Goal: Find specific page/section: Find specific page/section

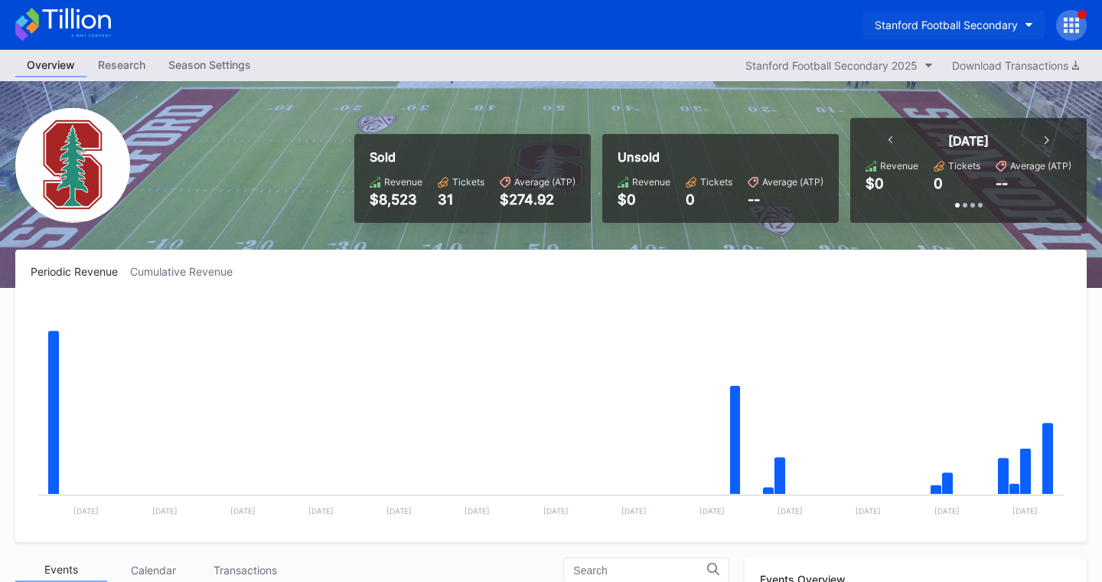
click at [1007, 23] on div "Stanford Football Secondary" at bounding box center [946, 24] width 143 height 13
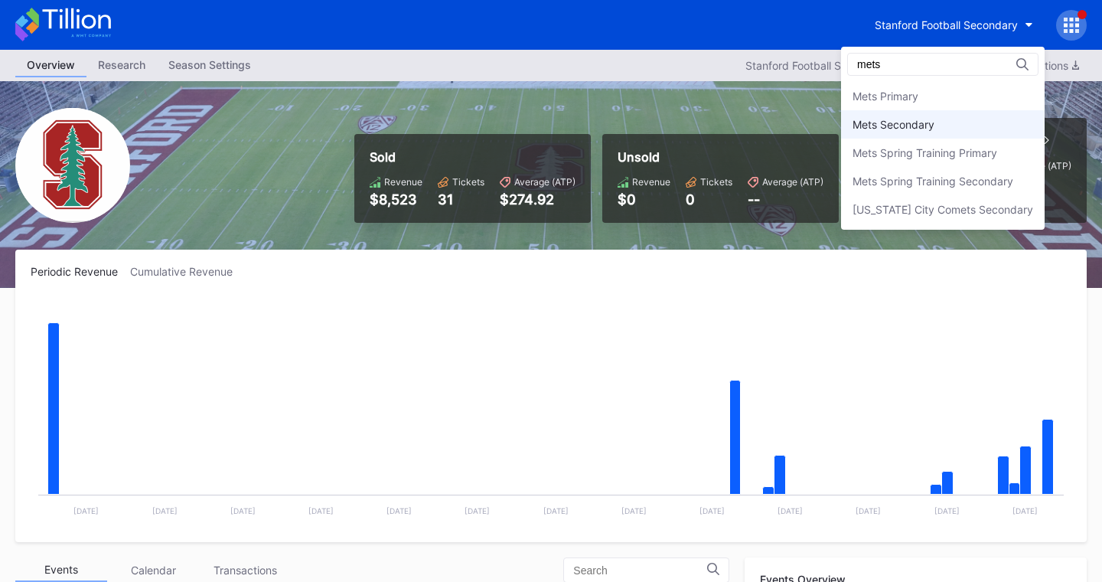
type input "mets"
click at [934, 130] on div "Mets Secondary" at bounding box center [894, 124] width 82 height 13
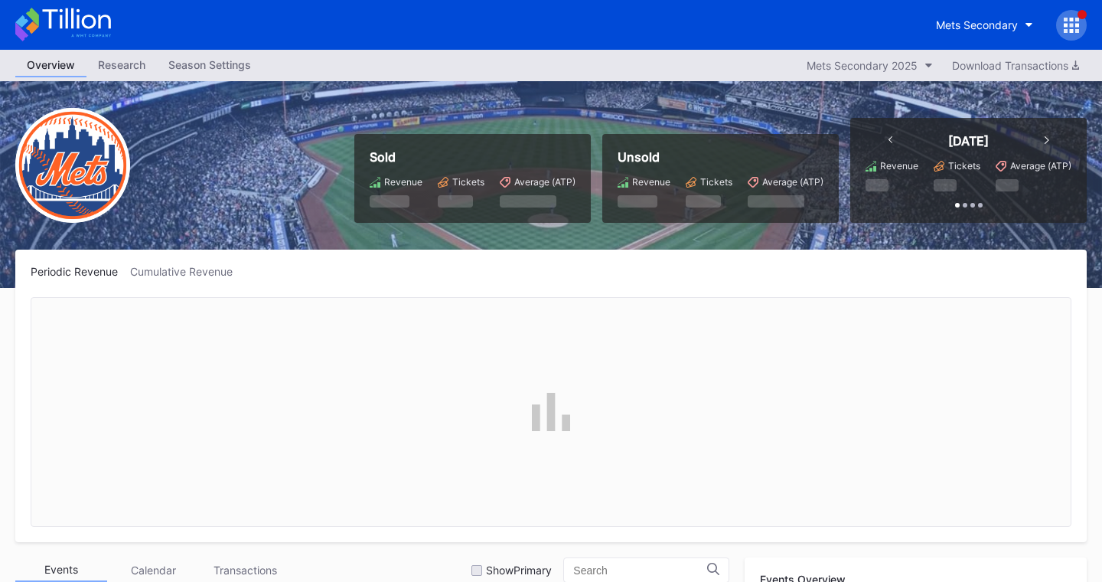
click at [1076, 28] on icon at bounding box center [1071, 25] width 15 height 15
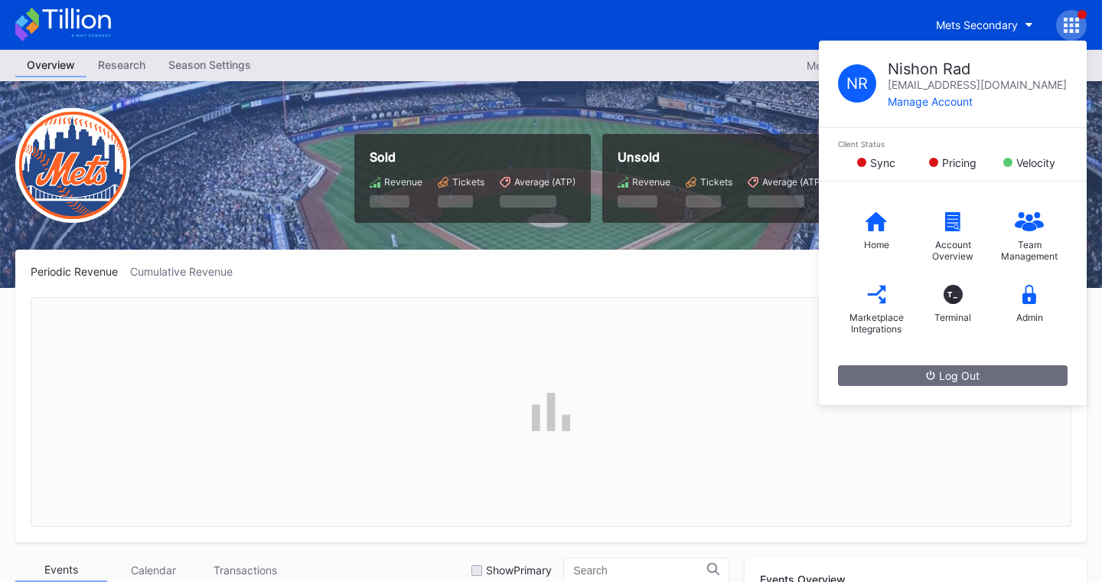
scroll to position [3876, 0]
click at [1031, 307] on div "Admin" at bounding box center [1029, 303] width 77 height 61
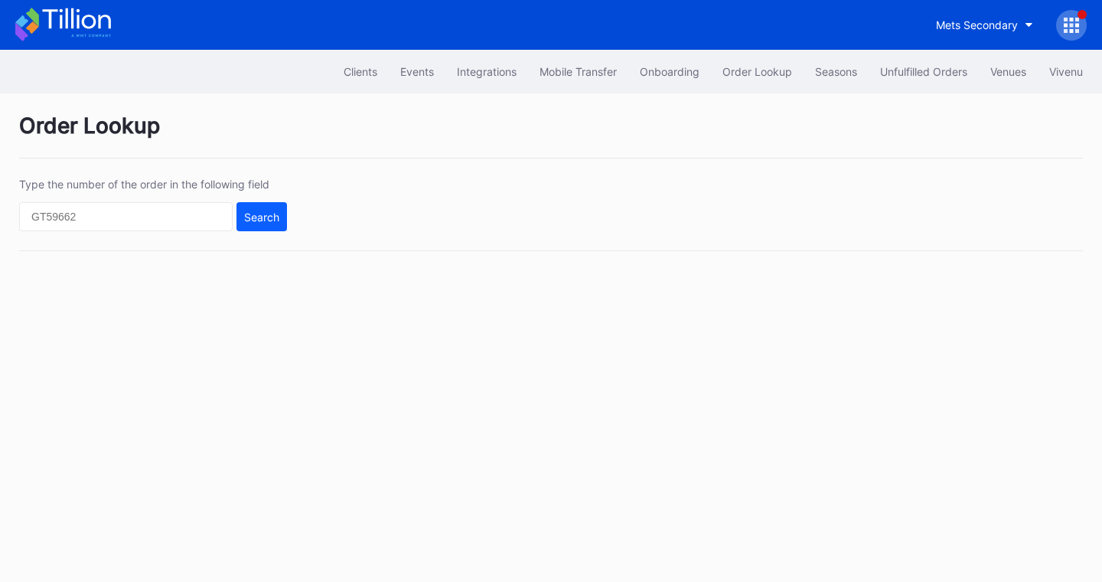
click at [1075, 18] on icon at bounding box center [1077, 20] width 4 height 4
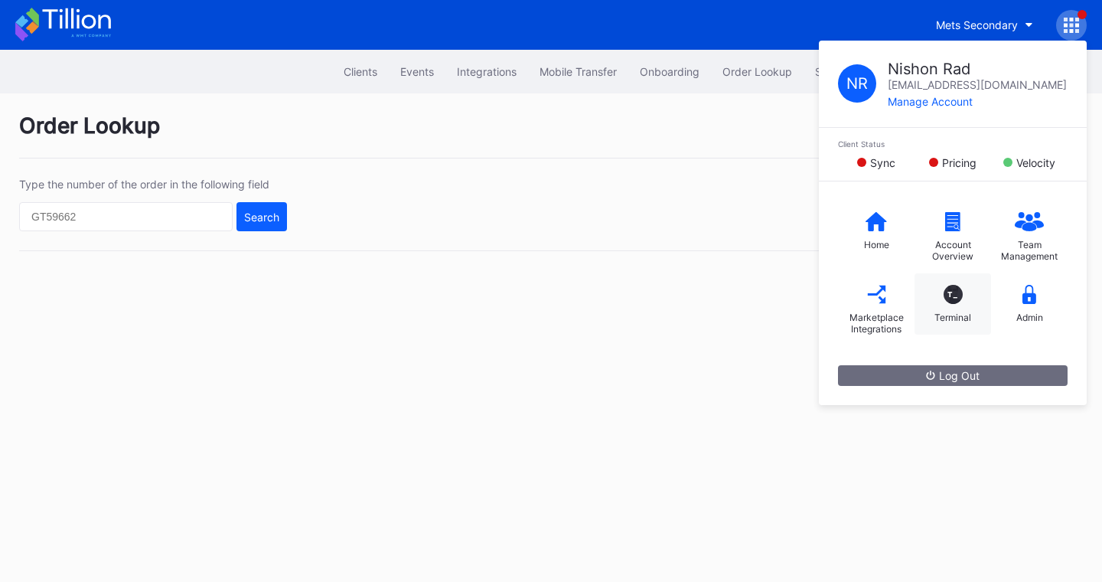
click at [960, 312] on div "Terminal" at bounding box center [952, 316] width 37 height 11
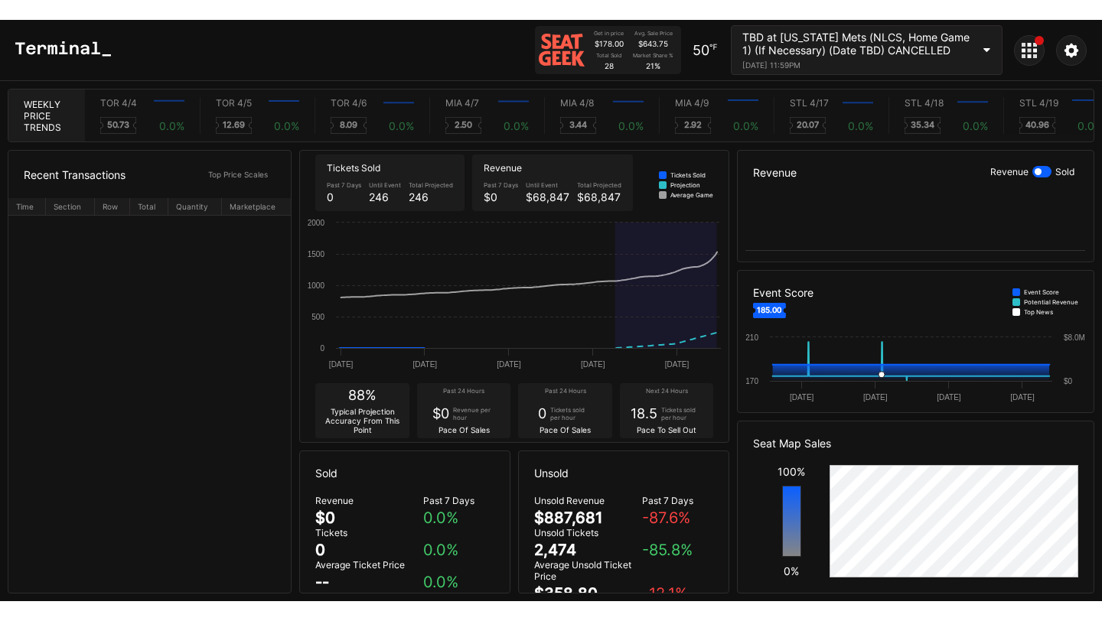
scroll to position [0, 9093]
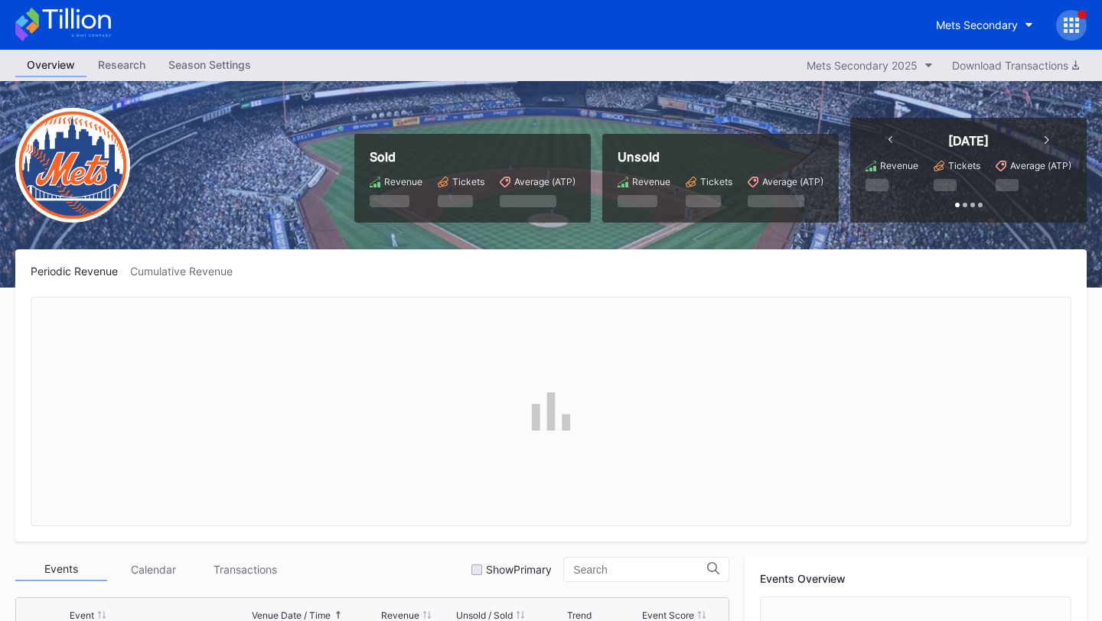
scroll to position [3876, 0]
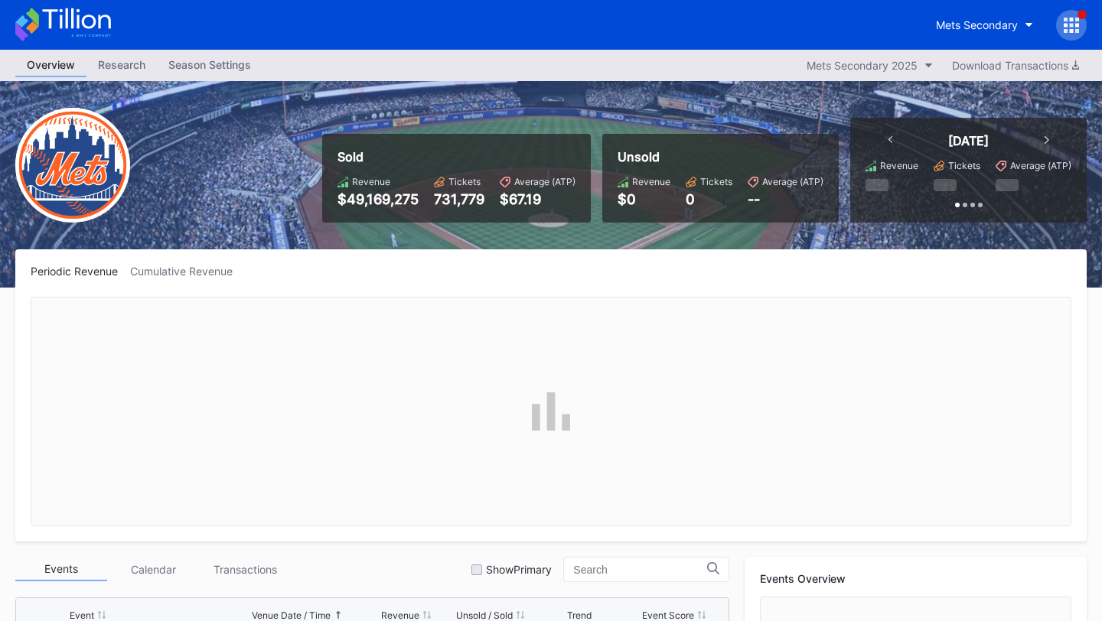
click at [1064, 11] on div at bounding box center [1071, 25] width 31 height 31
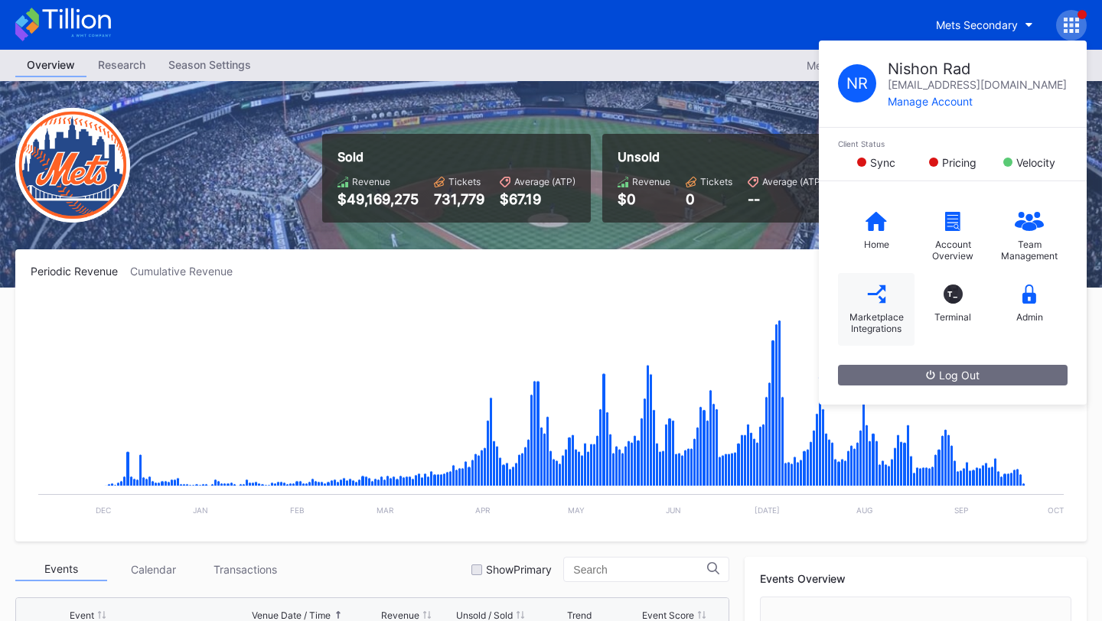
click at [869, 315] on div "Marketplace Integrations" at bounding box center [876, 322] width 61 height 23
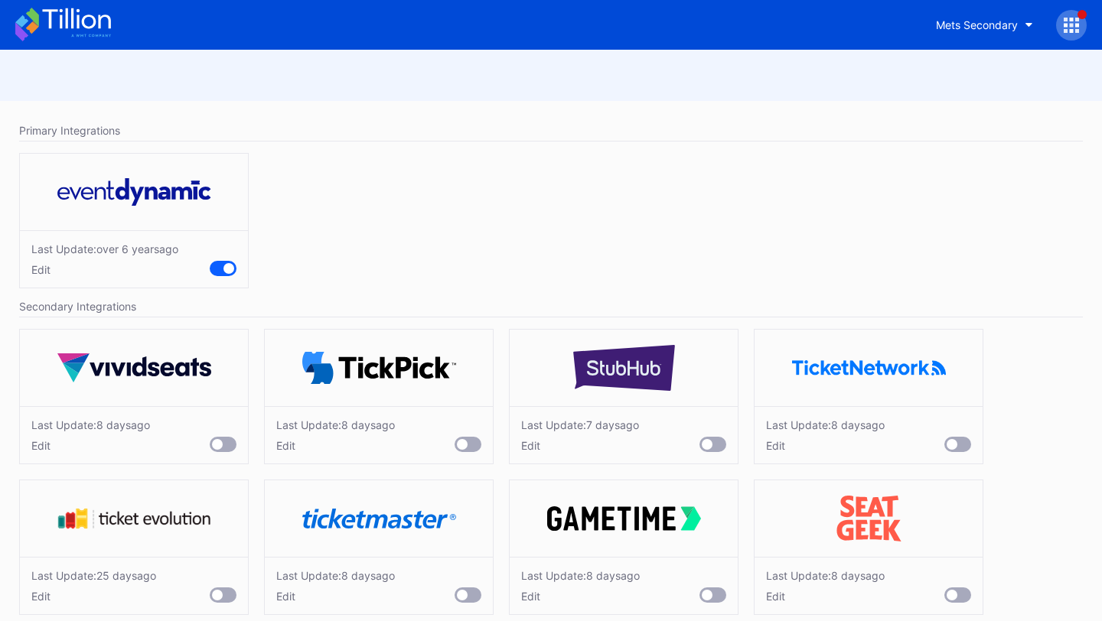
scroll to position [21, 0]
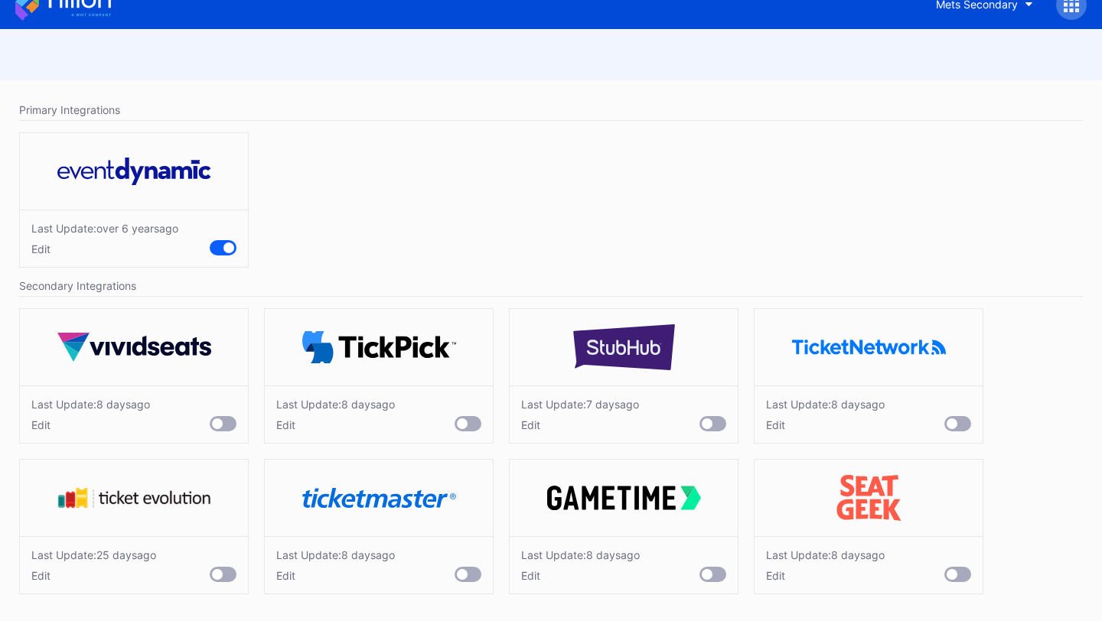
click at [34, 427] on div "Edit" at bounding box center [90, 425] width 119 height 13
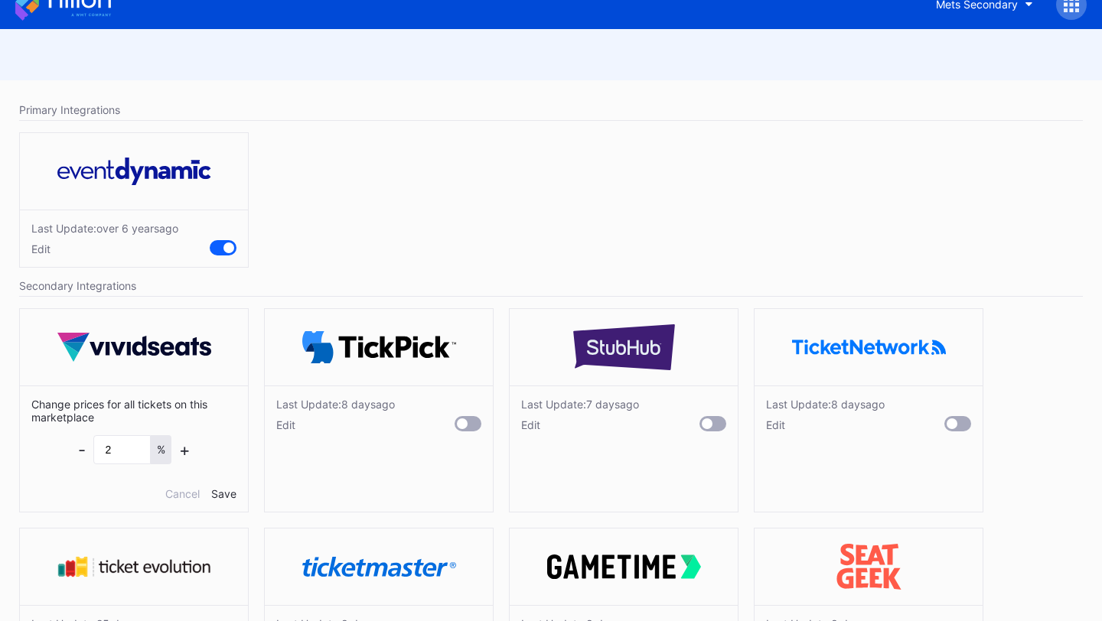
click at [30, 448] on div "Change prices for all tickets on this marketplace - 2 % + Cancel Save" at bounding box center [134, 449] width 228 height 126
click at [292, 426] on div "Edit" at bounding box center [335, 425] width 119 height 13
click at [541, 429] on div "Edit" at bounding box center [580, 425] width 118 height 13
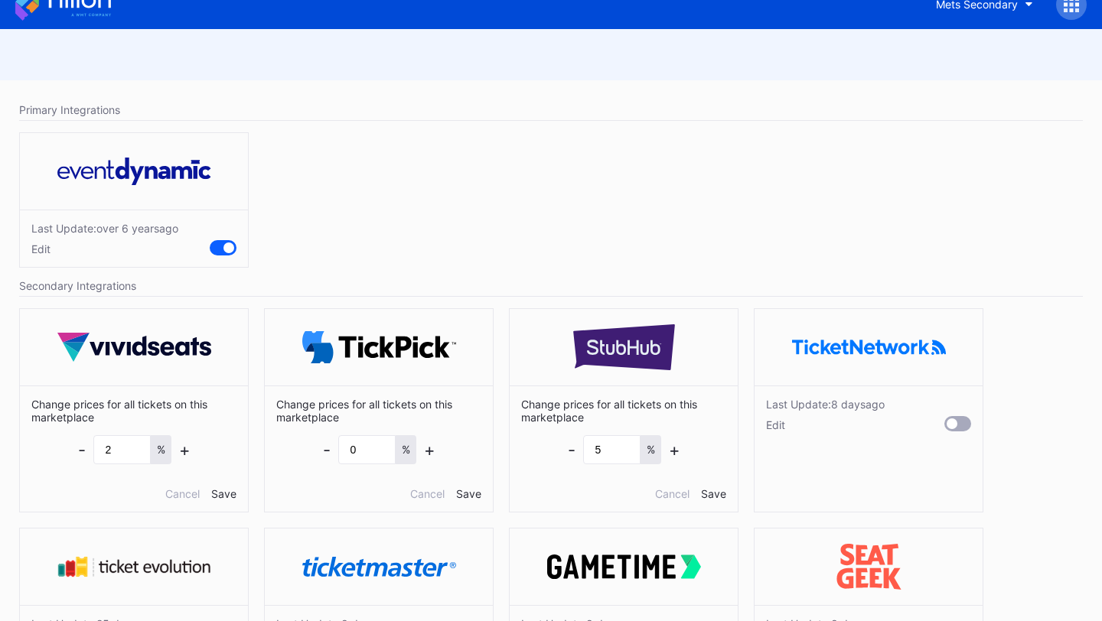
click at [774, 427] on div "Edit" at bounding box center [825, 425] width 119 height 13
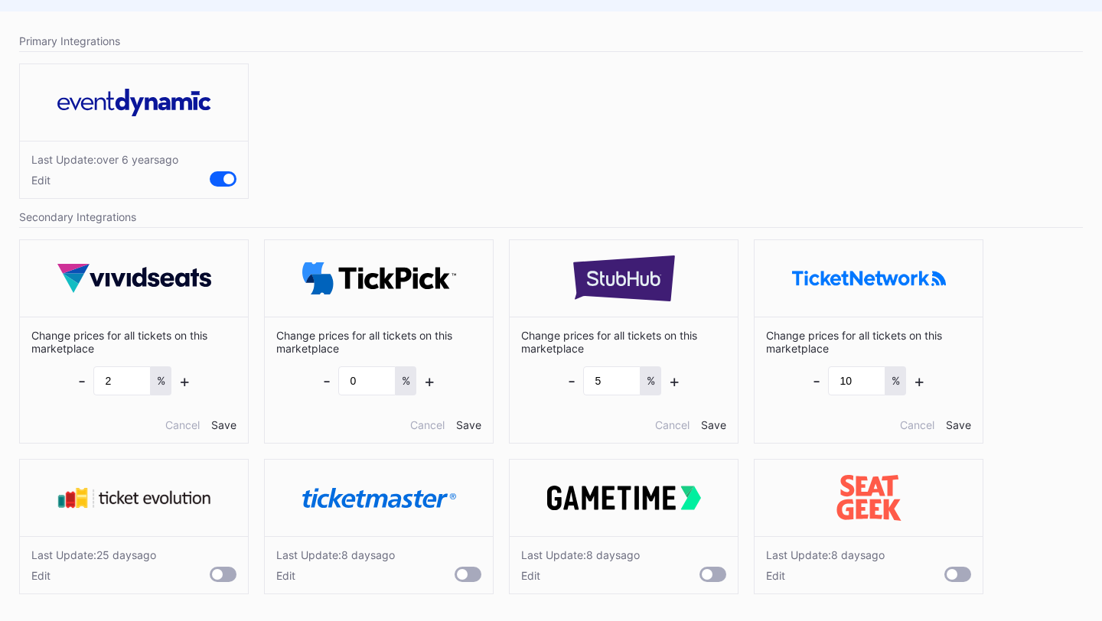
scroll to position [0, 0]
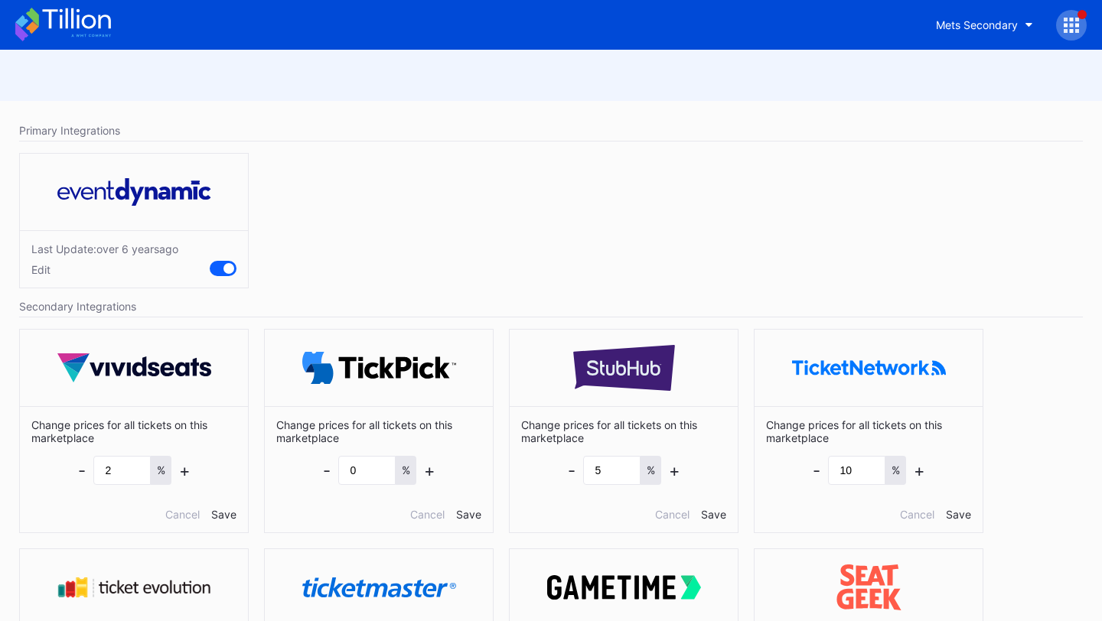
click at [96, 11] on icon at bounding box center [63, 25] width 96 height 34
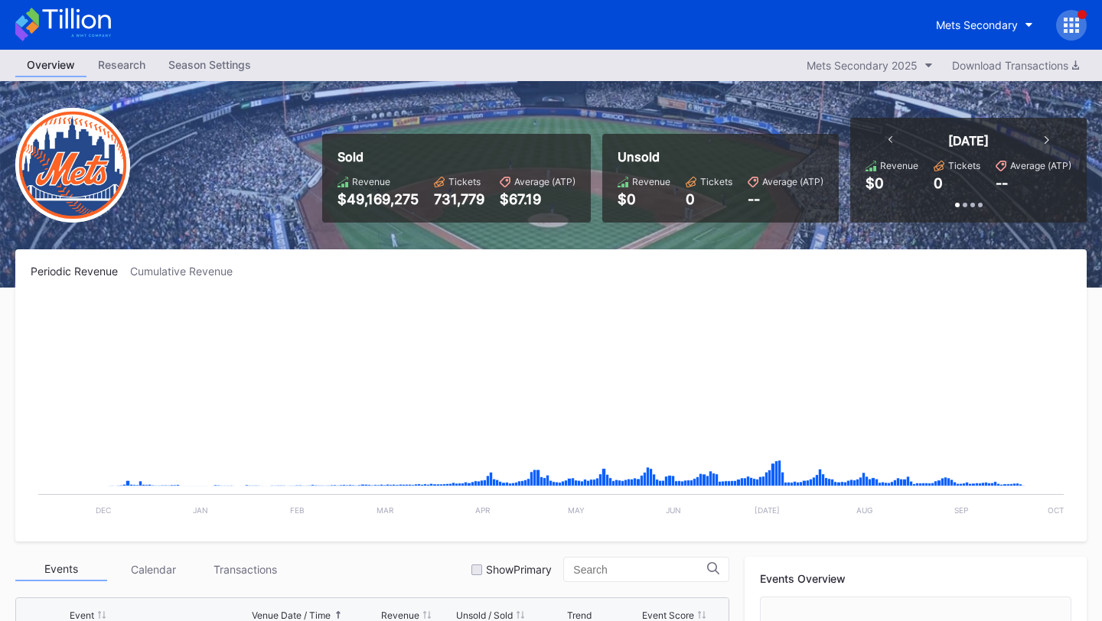
scroll to position [3876, 0]
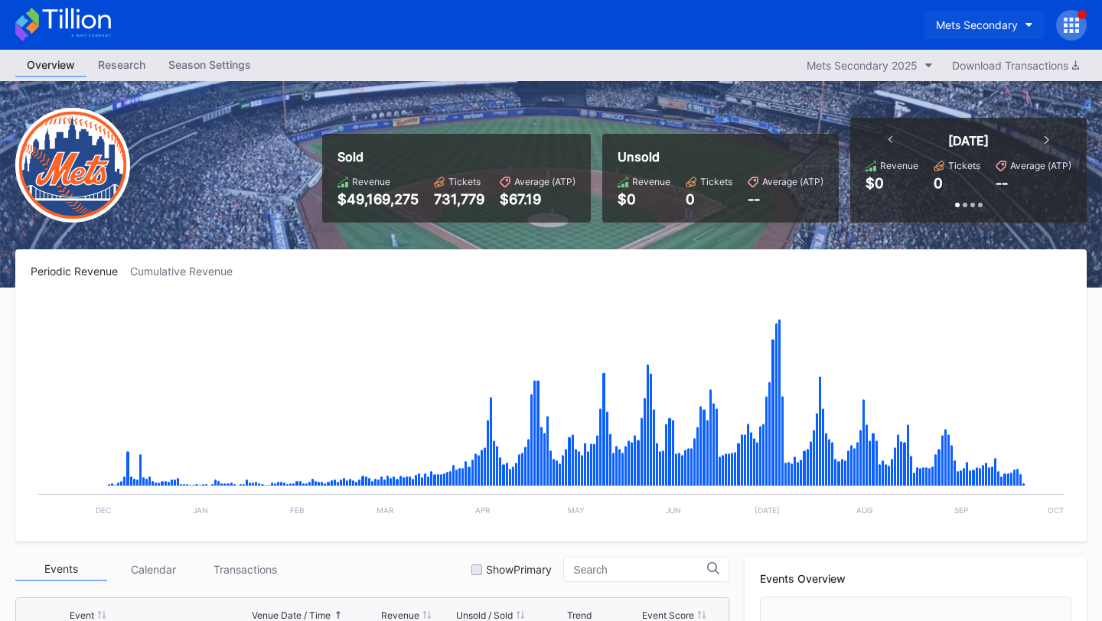
click at [982, 15] on button "Mets Secondary" at bounding box center [985, 25] width 120 height 28
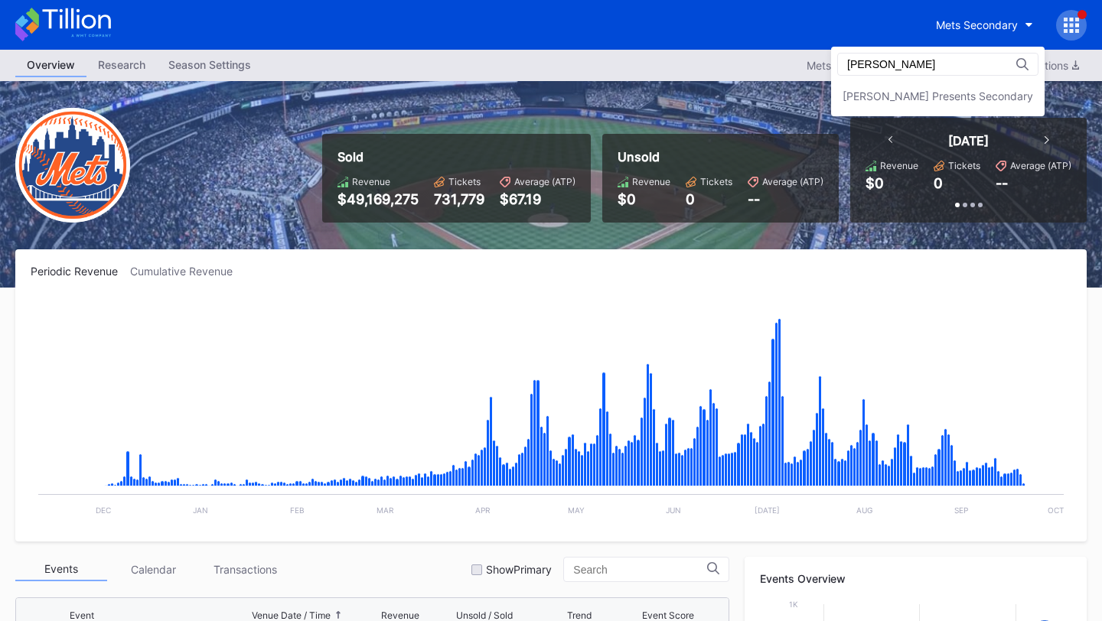
scroll to position [0, 0]
type input "[PERSON_NAME]"
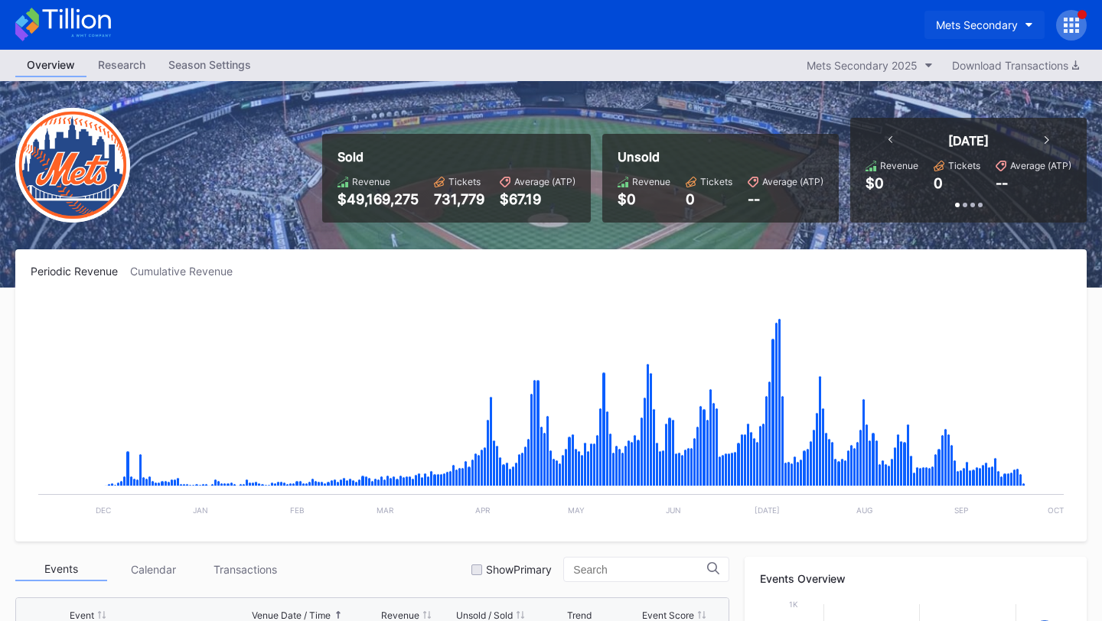
click at [990, 31] on div "Mets Secondary" at bounding box center [977, 24] width 82 height 13
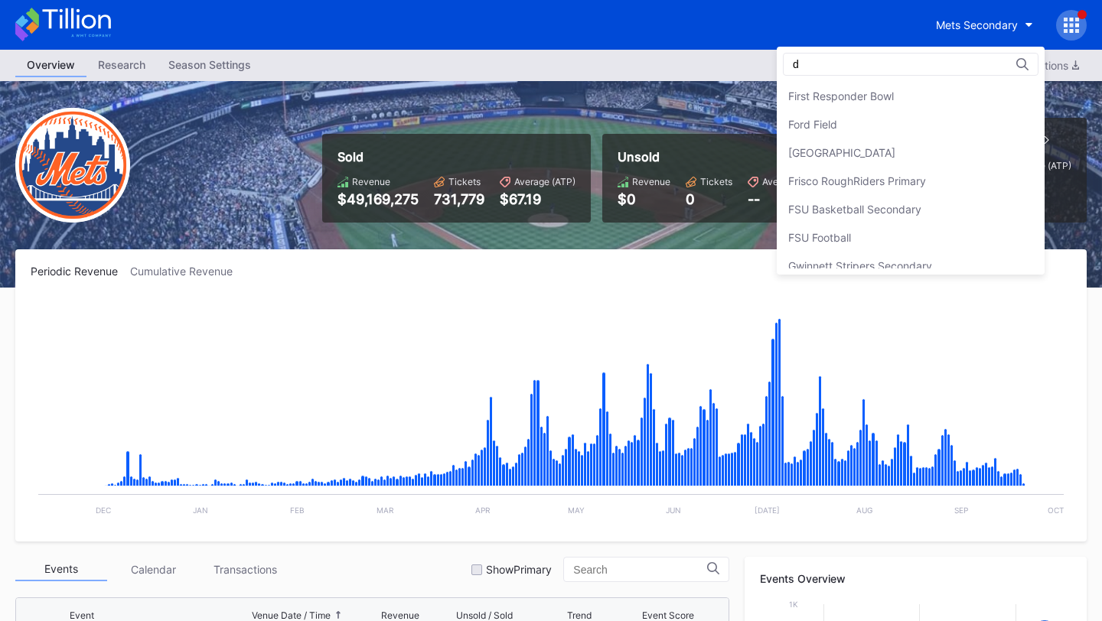
type input "da"
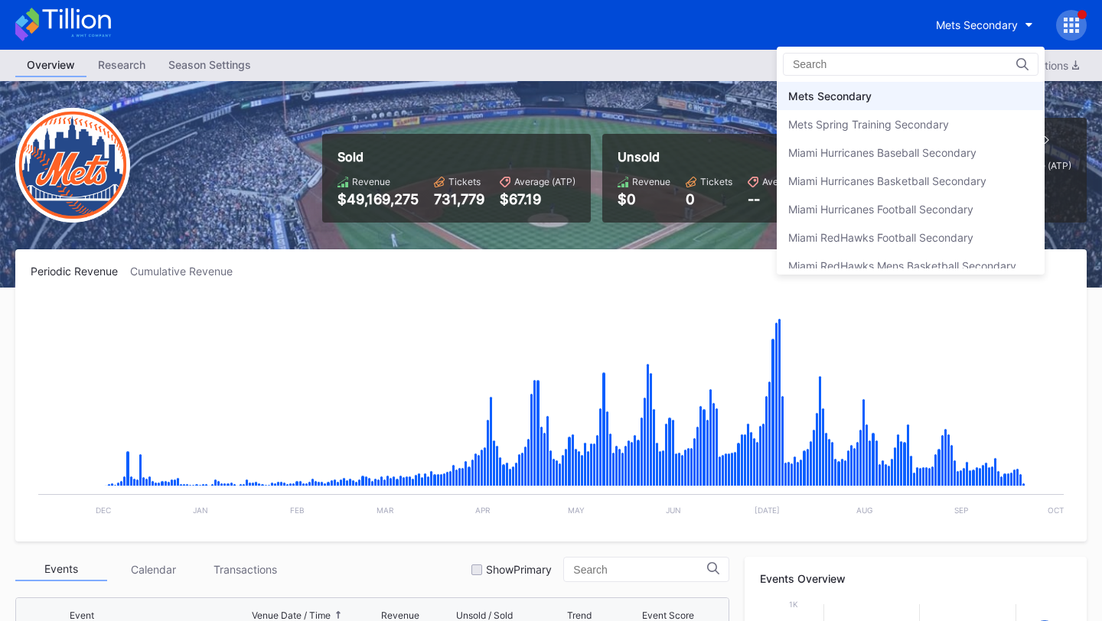
scroll to position [2407, 0]
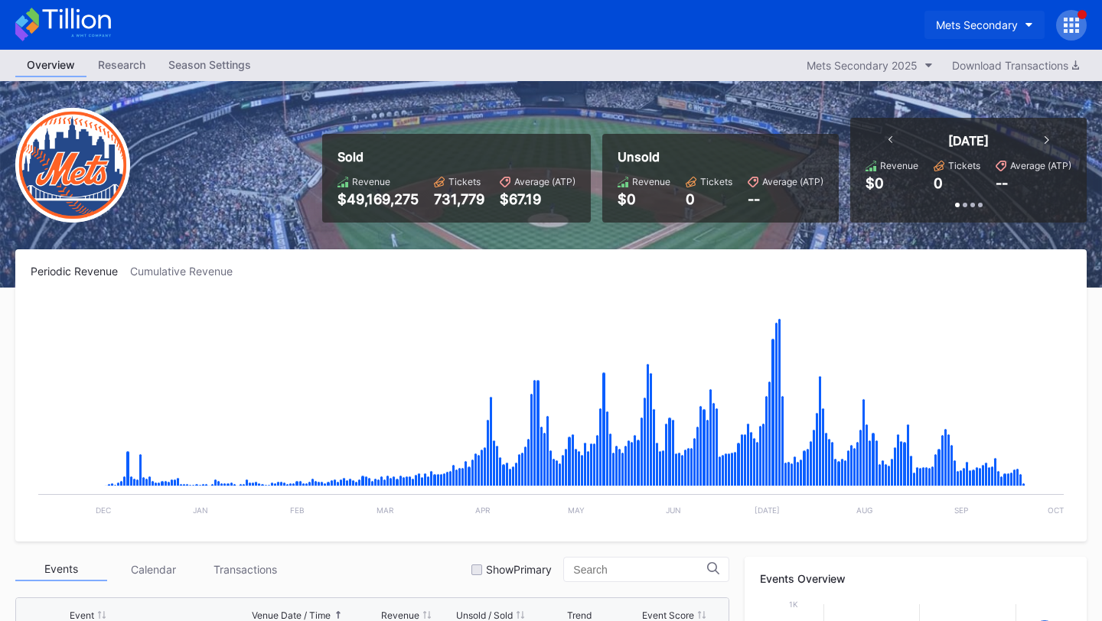
click at [1003, 25] on div "Mets Secondary" at bounding box center [977, 24] width 82 height 13
click at [1082, 25] on div at bounding box center [1071, 25] width 31 height 31
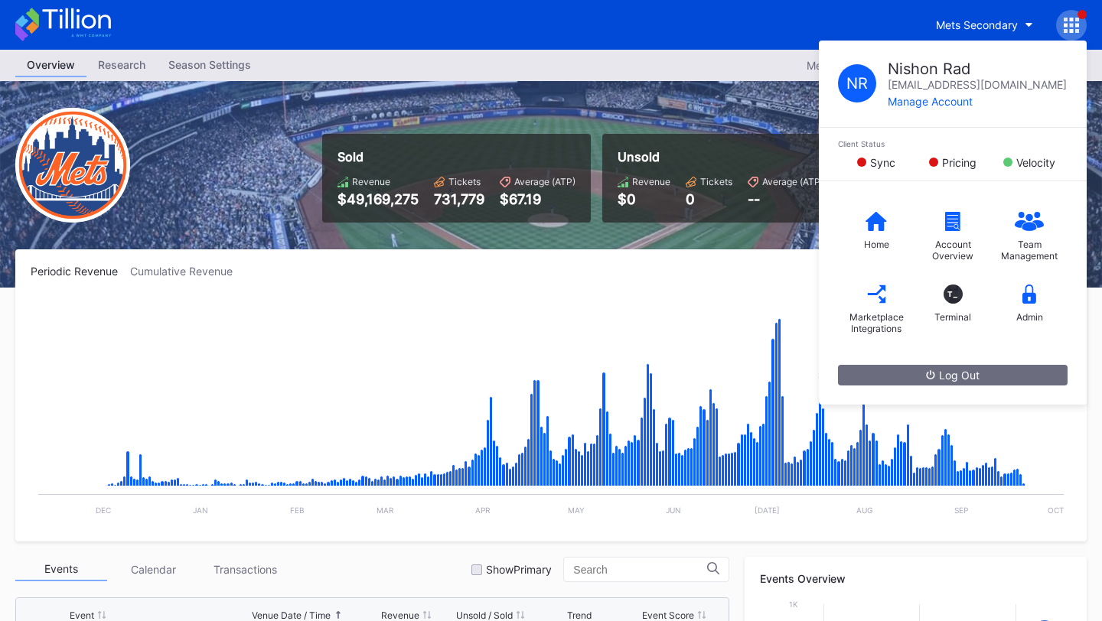
click at [750, 38] on div "Mets Secondary N R Nishon Rad [EMAIL_ADDRESS][DOMAIN_NAME] Manage Account Clien…" at bounding box center [551, 25] width 1102 height 50
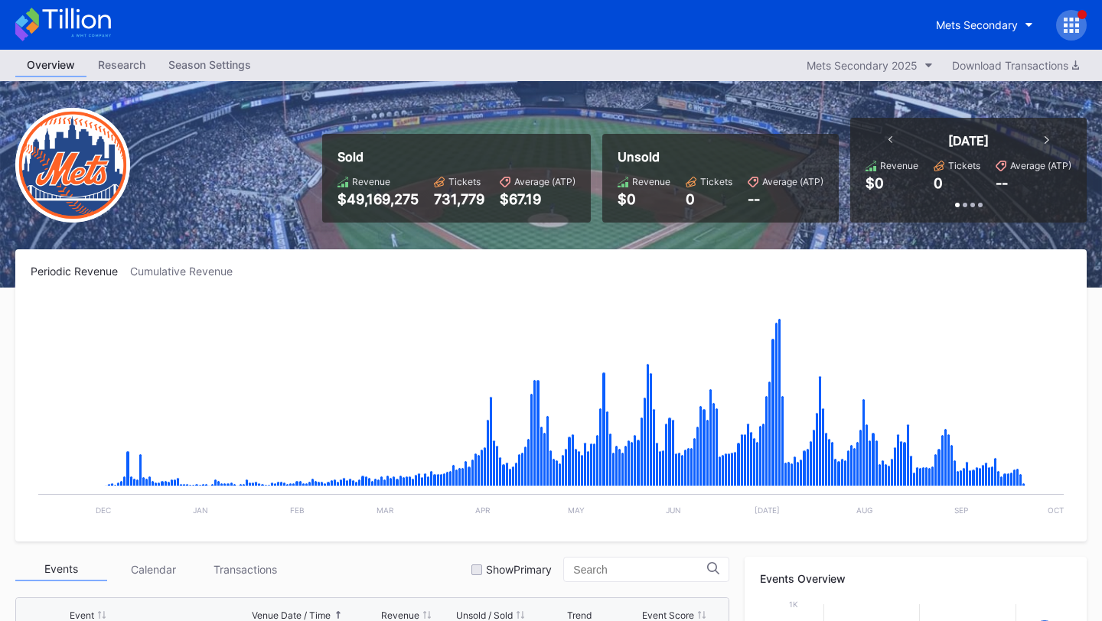
click at [1072, 25] on icon at bounding box center [1072, 25] width 4 height 4
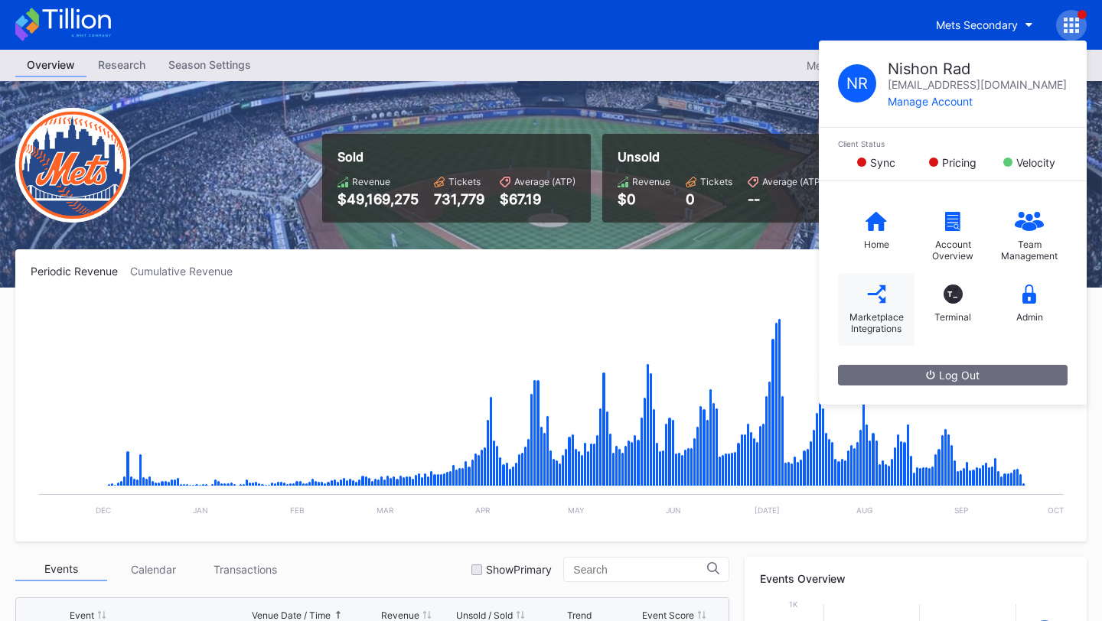
click at [884, 302] on icon at bounding box center [876, 294] width 19 height 19
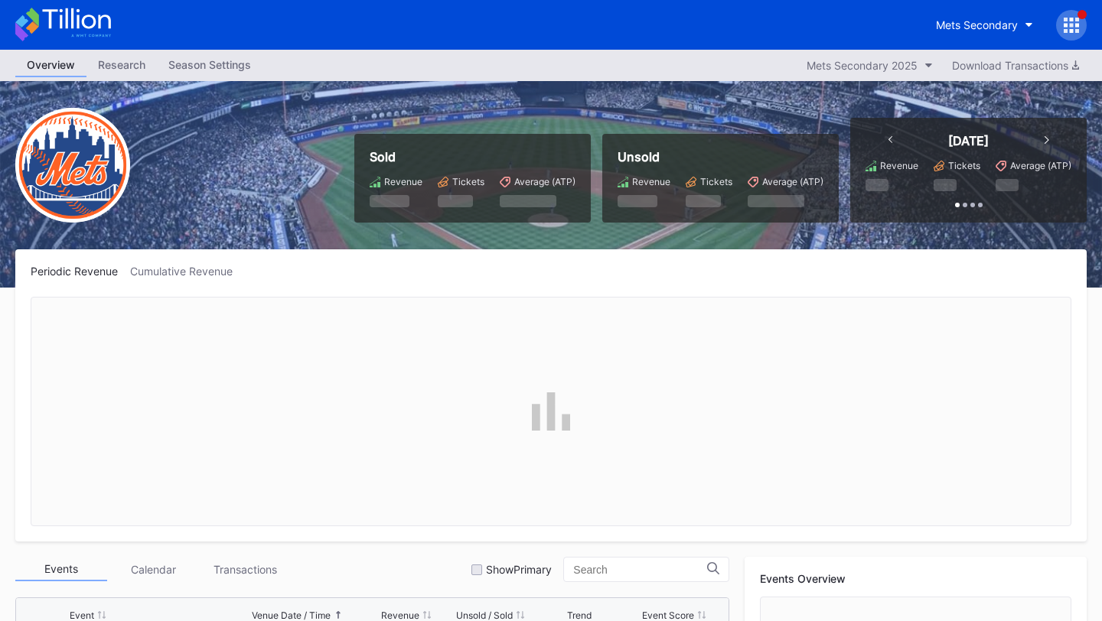
scroll to position [3876, 0]
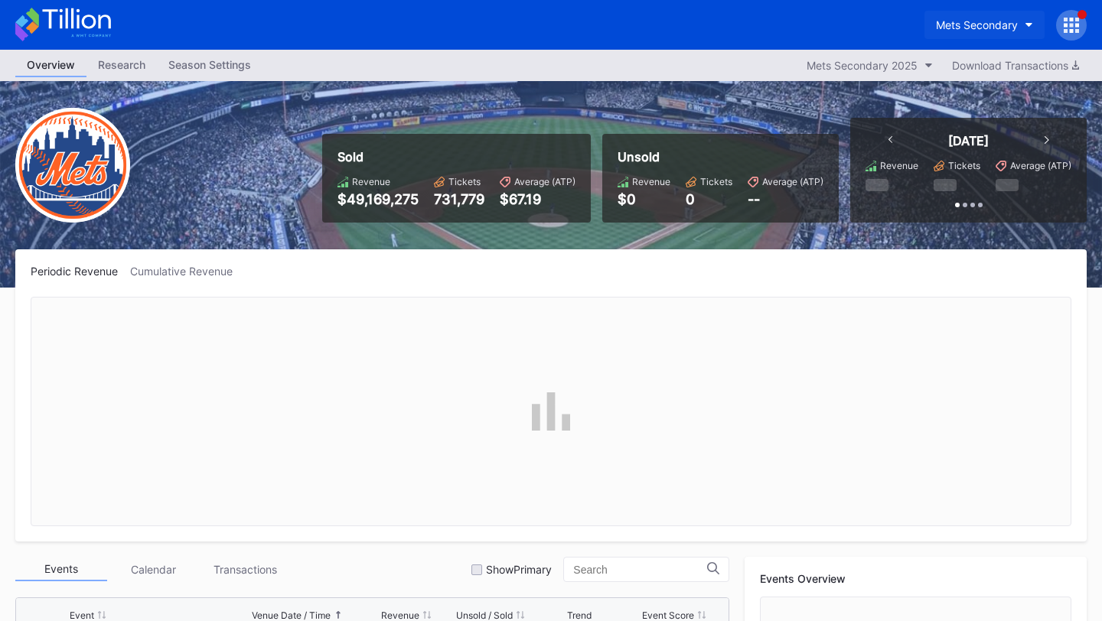
click at [1019, 18] on button "Mets Secondary" at bounding box center [985, 25] width 120 height 28
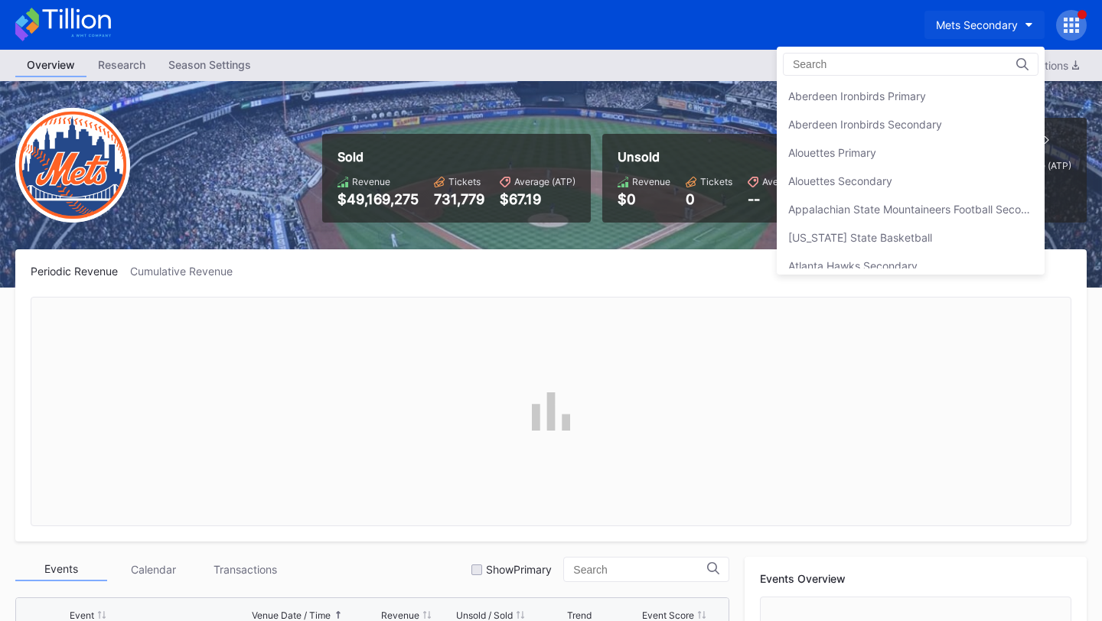
scroll to position [2407, 0]
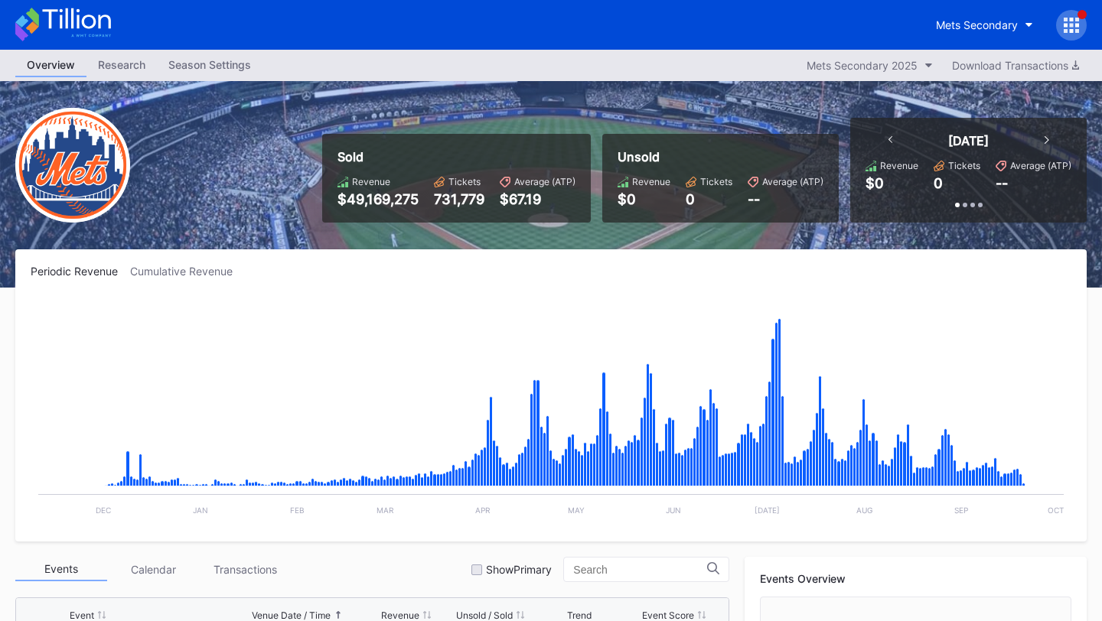
click at [1069, 26] on icon at bounding box center [1071, 25] width 15 height 15
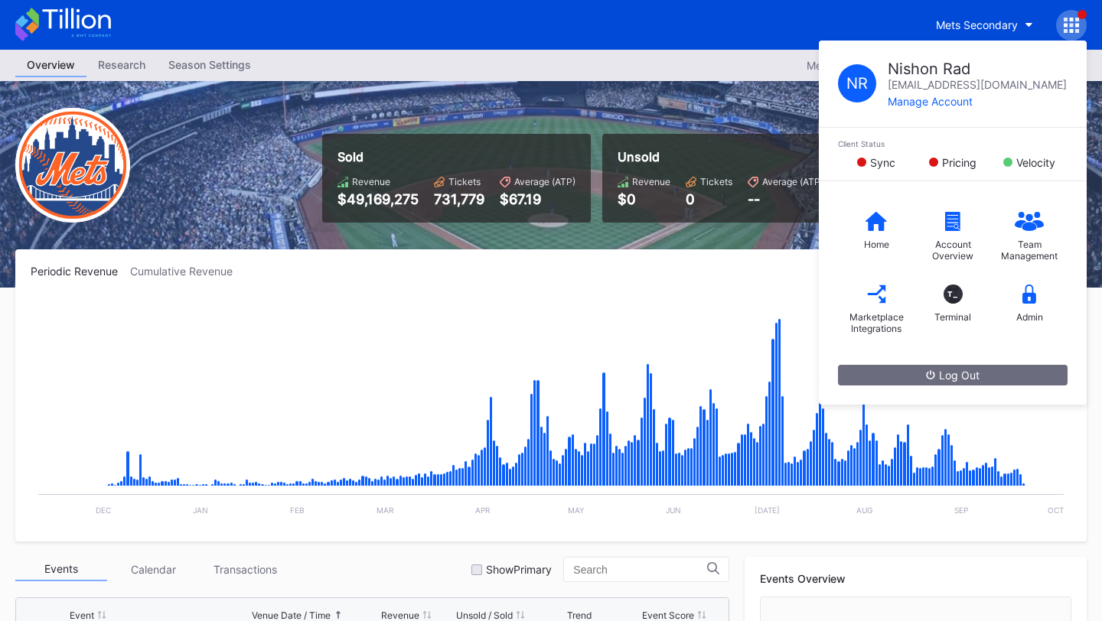
click at [750, 23] on div "Mets Secondary N R Nishon Rad [EMAIL_ADDRESS][DOMAIN_NAME] Manage Account Clien…" at bounding box center [551, 25] width 1102 height 50
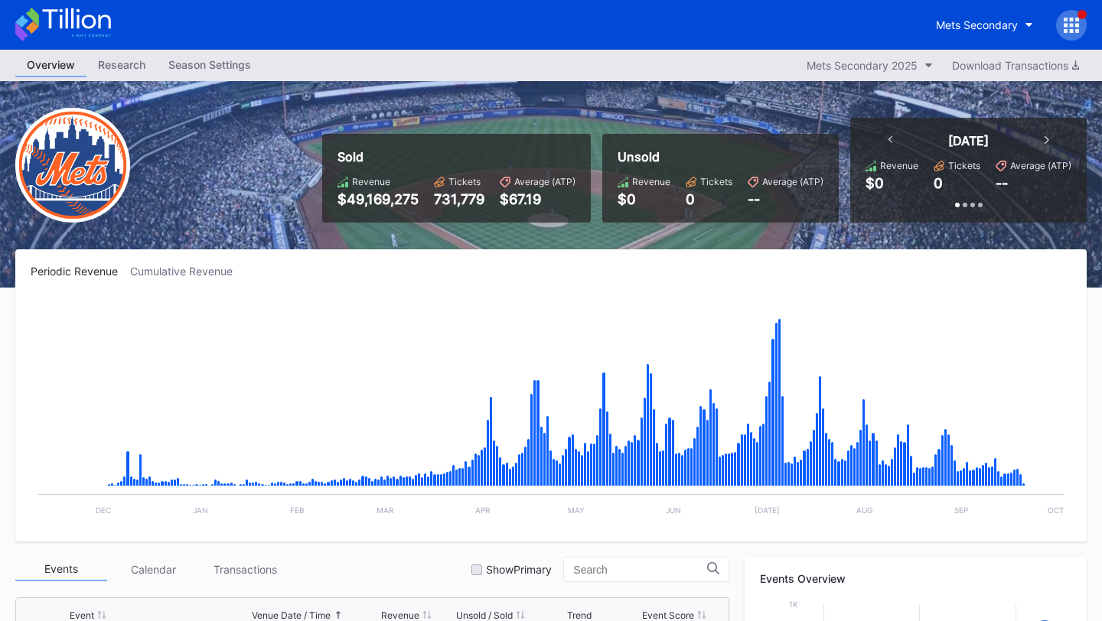
click at [1072, 29] on icon at bounding box center [1072, 31] width 4 height 4
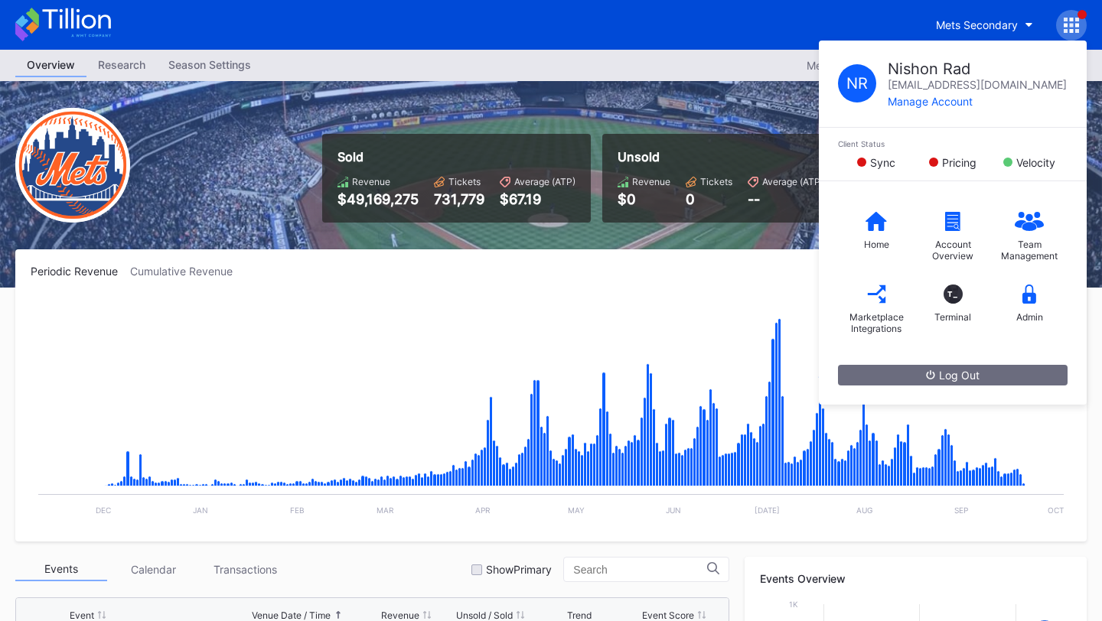
click at [742, 283] on div "Periodic Revenue Cumulative Revenue Created with Highcharts 11.2.0 Chart title …" at bounding box center [550, 395] width 1071 height 292
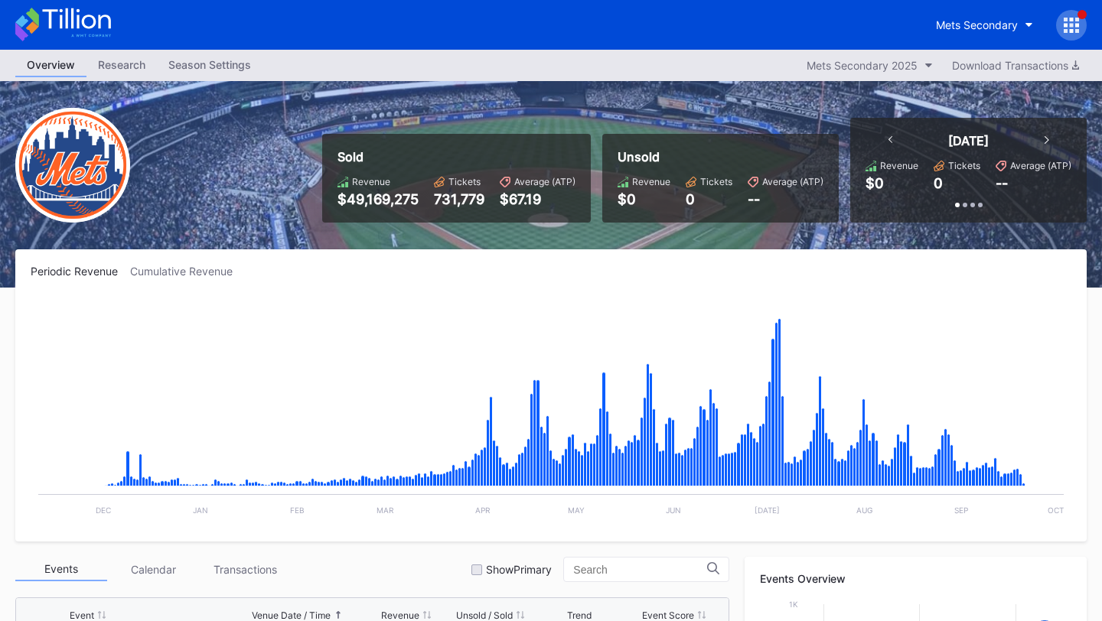
click at [1083, 23] on div at bounding box center [1071, 25] width 31 height 31
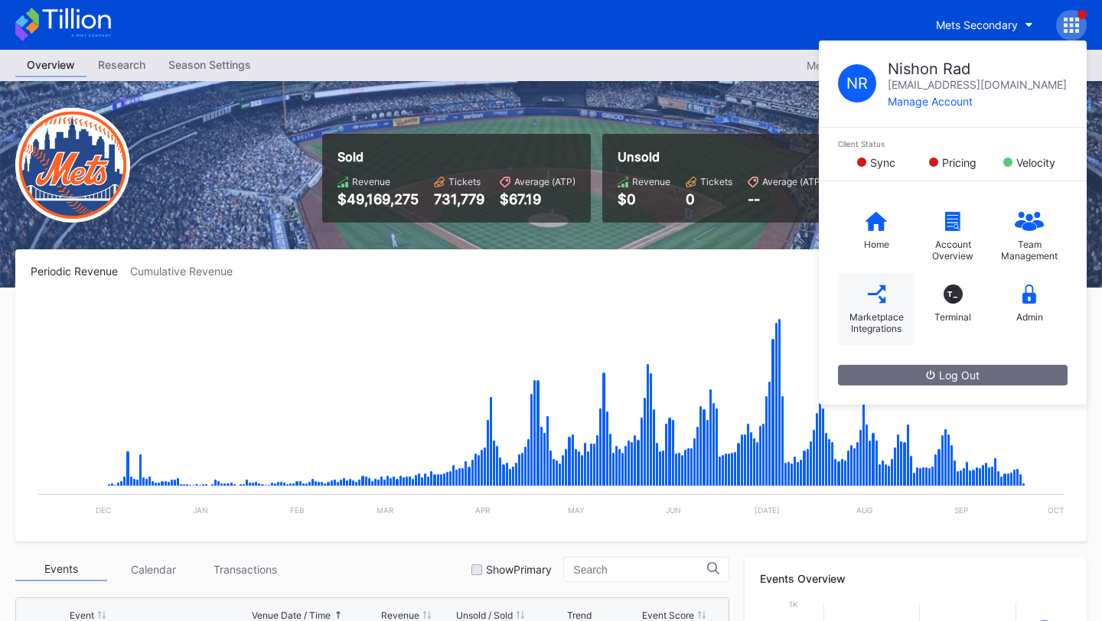
click at [886, 307] on div "Marketplace Integrations" at bounding box center [876, 309] width 77 height 73
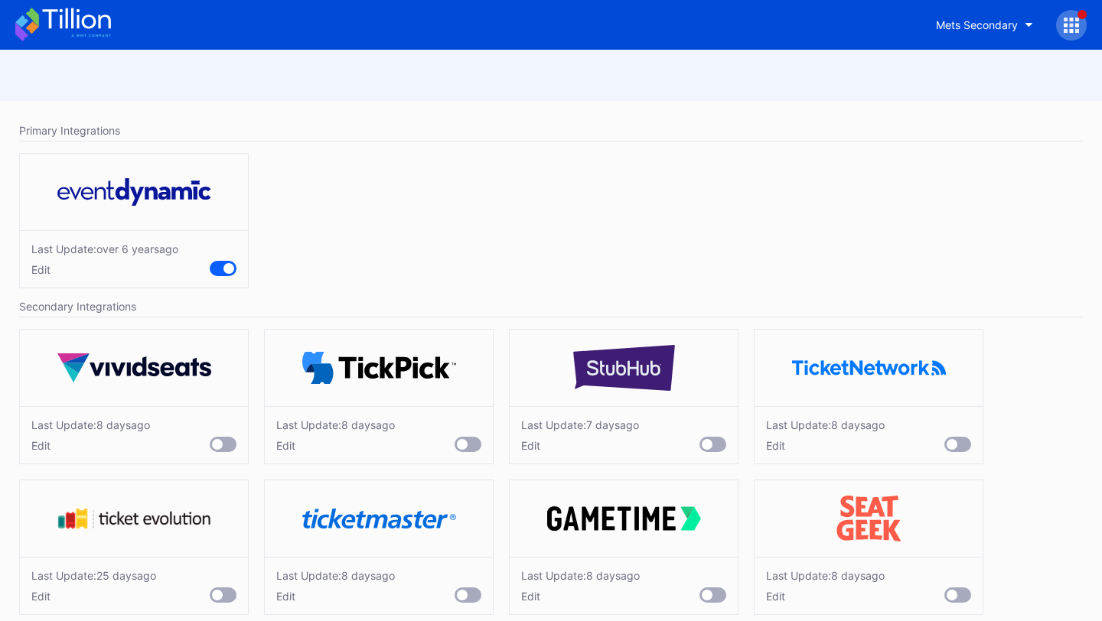
scroll to position [21, 0]
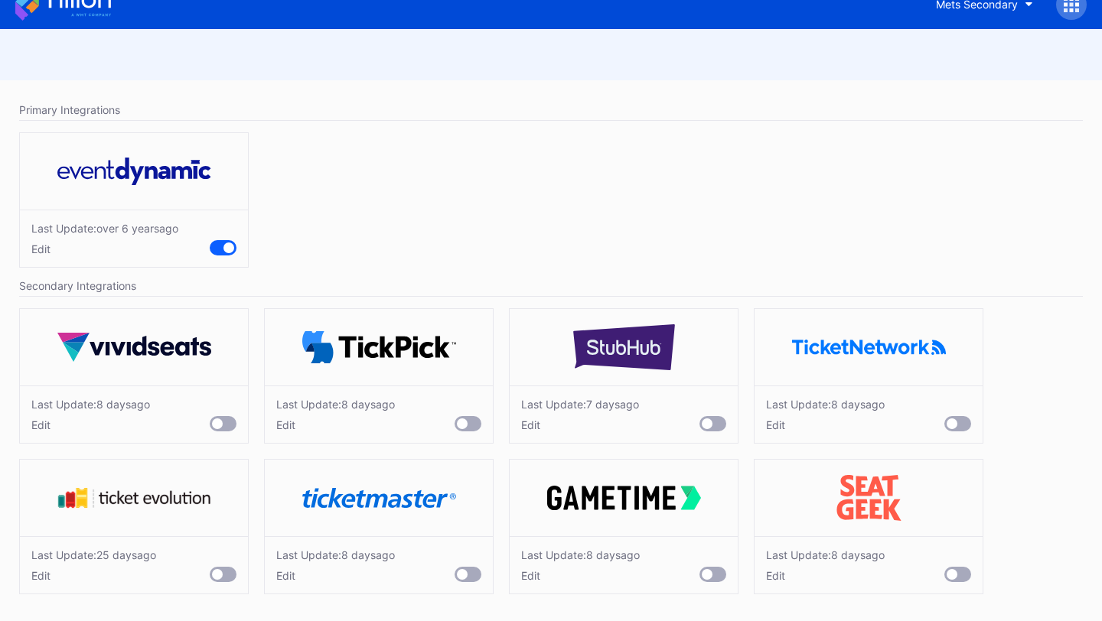
click at [67, 9] on icon at bounding box center [63, 4] width 96 height 34
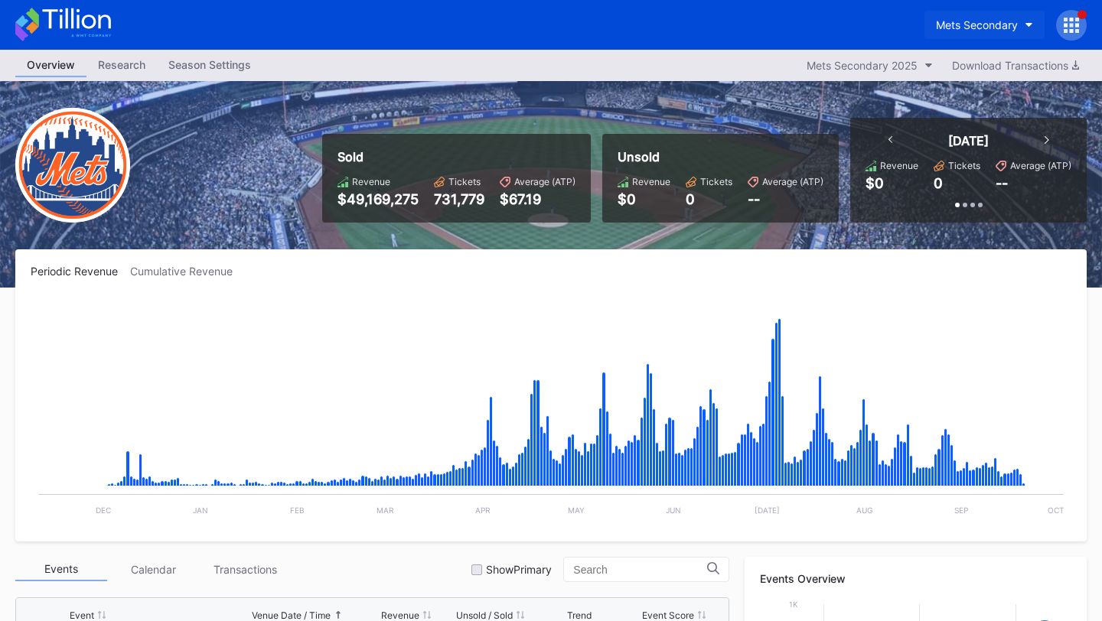
click at [995, 16] on button "Mets Secondary" at bounding box center [985, 25] width 120 height 28
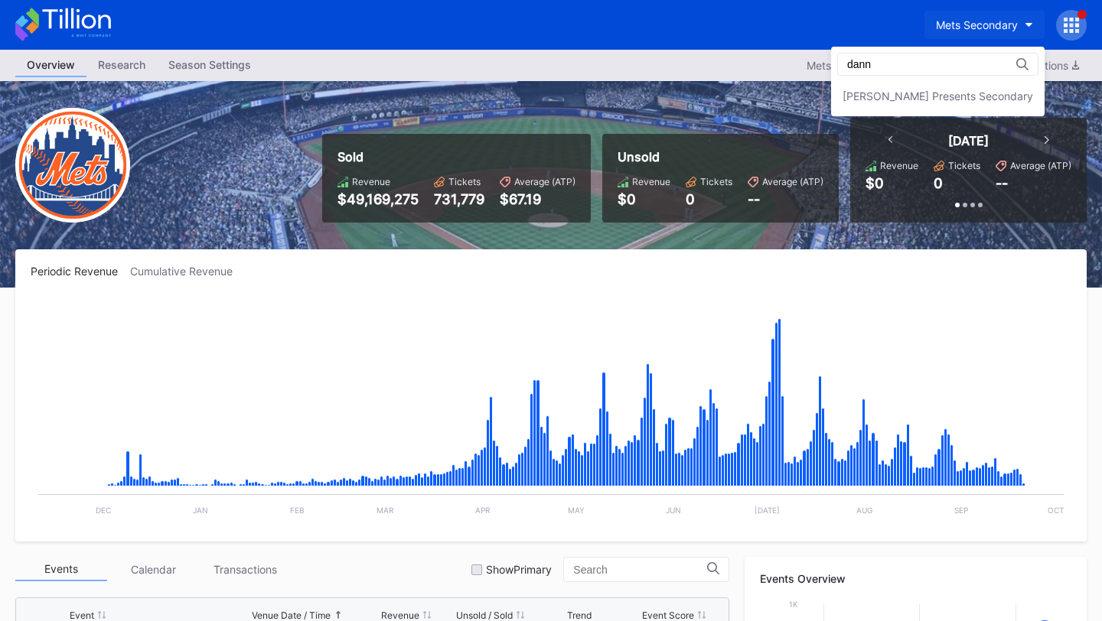
type input "[PERSON_NAME]"
click at [952, 96] on div "[PERSON_NAME] Presents Secondary" at bounding box center [938, 96] width 191 height 13
